Goal: Task Accomplishment & Management: Manage account settings

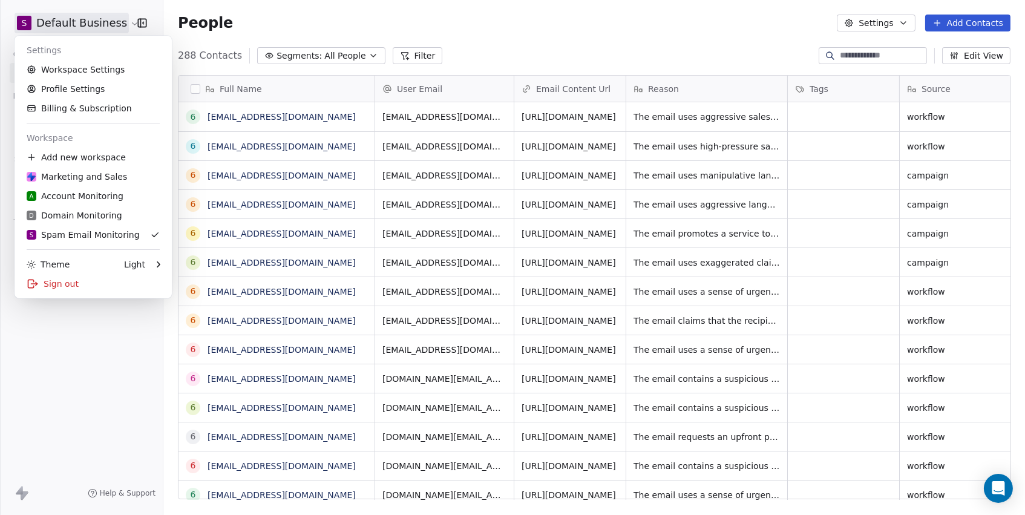
scroll to position [453, 861]
click at [77, 93] on link "Profile Settings" at bounding box center [93, 88] width 148 height 19
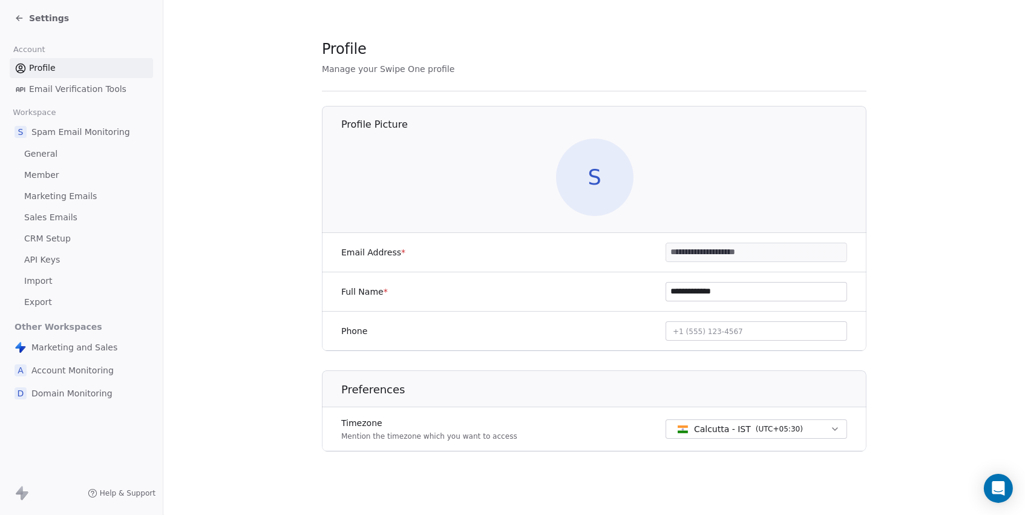
click at [56, 193] on span "Marketing Emails" at bounding box center [60, 196] width 73 height 13
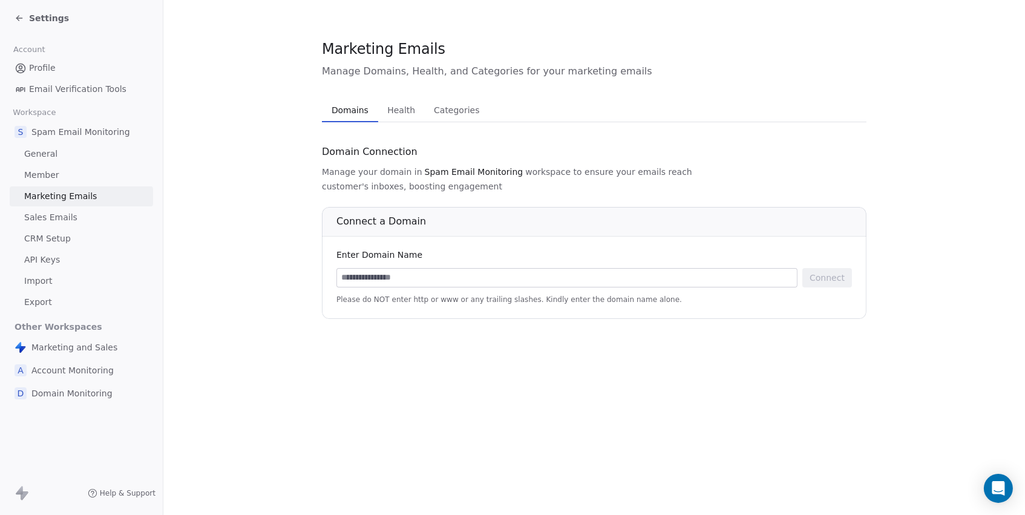
click at [53, 211] on span "Sales Emails" at bounding box center [50, 217] width 53 height 13
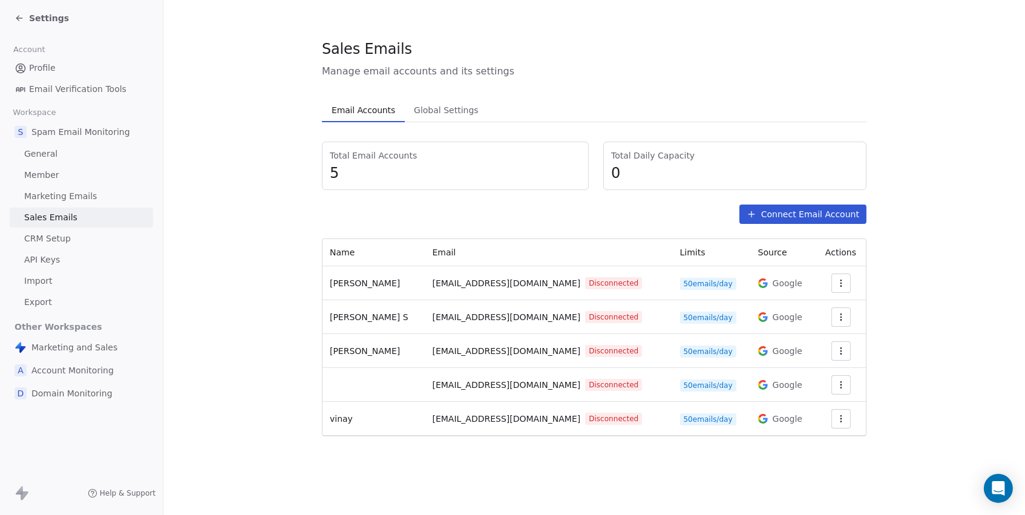
click at [35, 22] on span "Settings" at bounding box center [49, 18] width 40 height 12
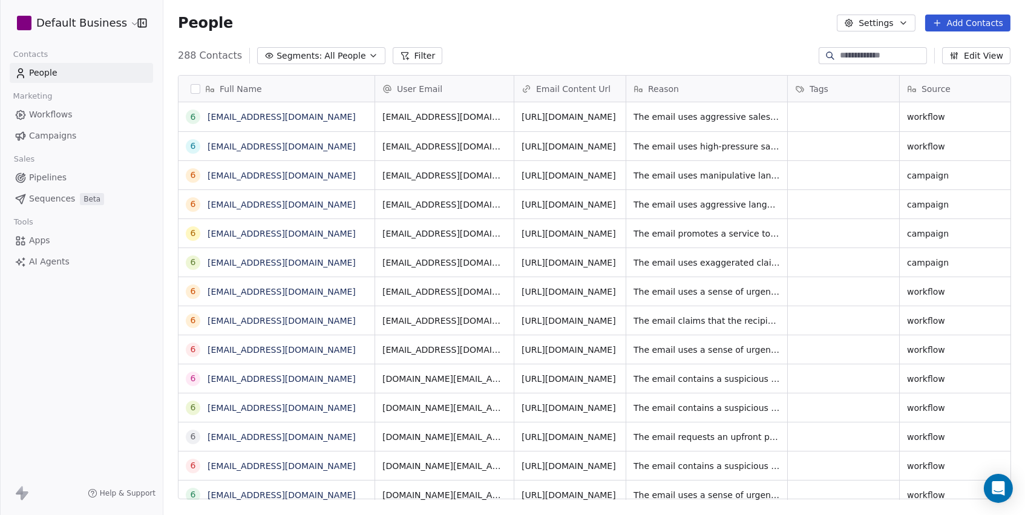
scroll to position [453, 861]
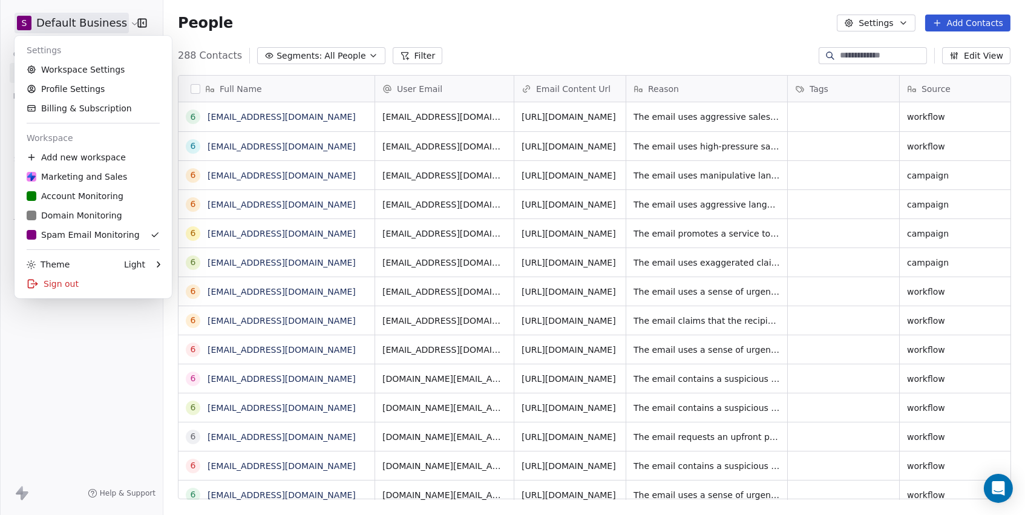
click at [79, 17] on html "S Default Business Contacts People Marketing Workflows Campaigns Sales Pipeline…" at bounding box center [512, 257] width 1025 height 515
click at [72, 67] on link "Workspace Settings" at bounding box center [93, 69] width 148 height 19
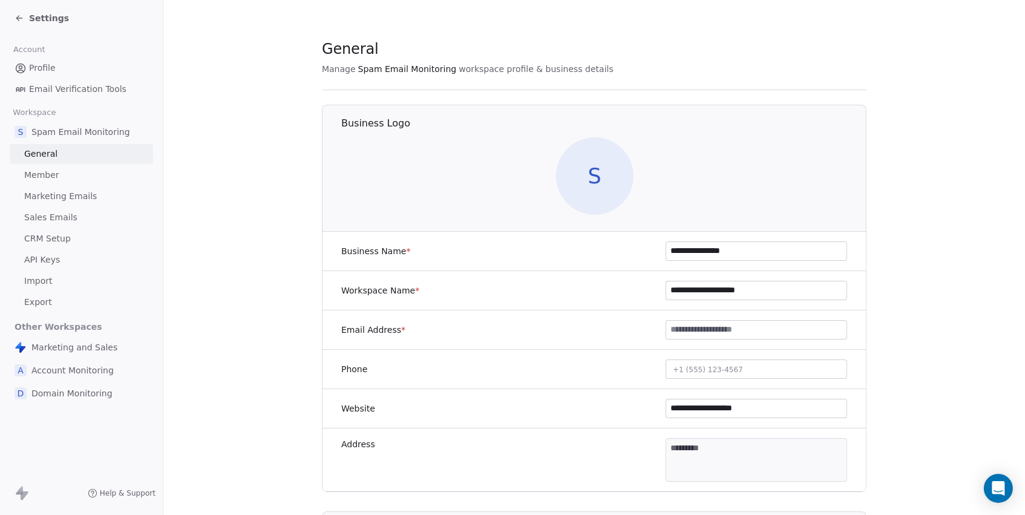
click at [57, 215] on span "Sales Emails" at bounding box center [50, 217] width 53 height 13
